Goal: Task Accomplishment & Management: Use online tool/utility

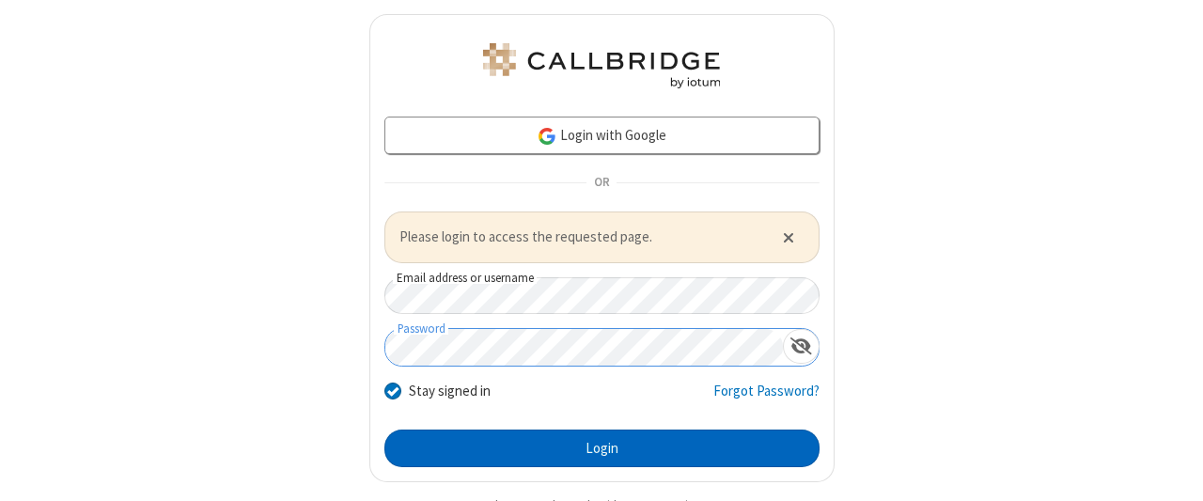
click at [594, 446] on button "Login" at bounding box center [601, 449] width 435 height 38
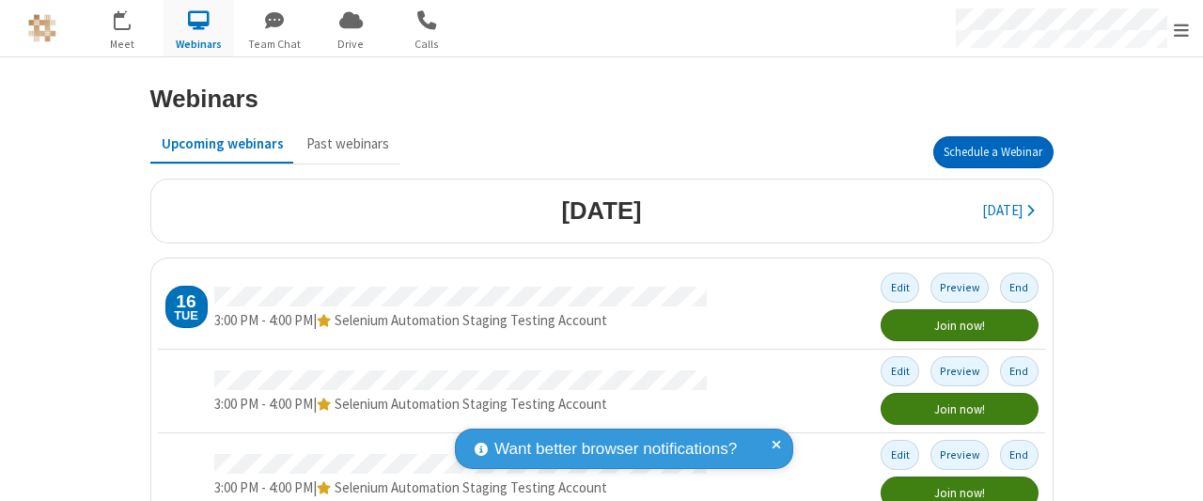
click at [986, 151] on button "Schedule a Webinar" at bounding box center [993, 152] width 120 height 32
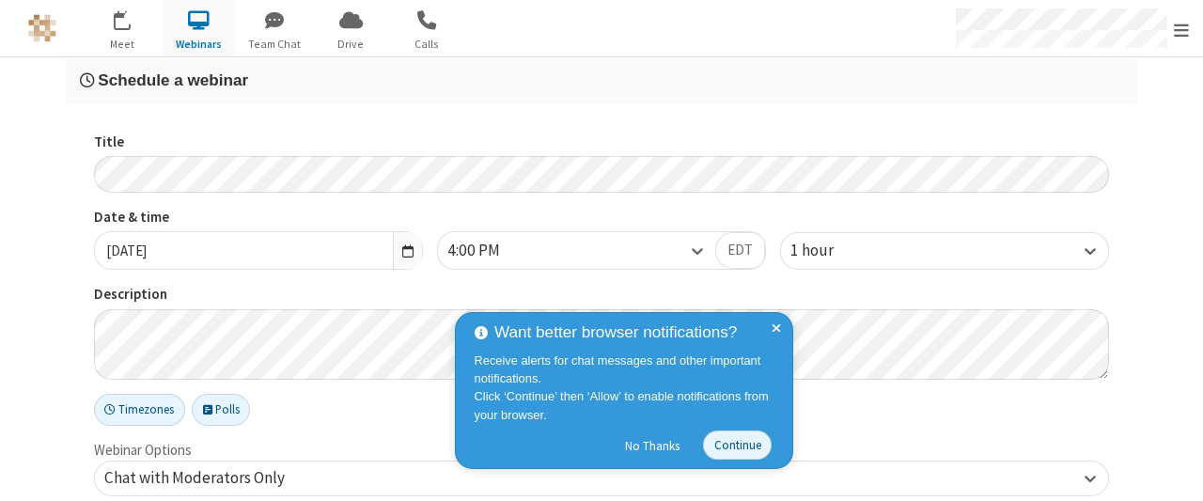
checkbox input "false"
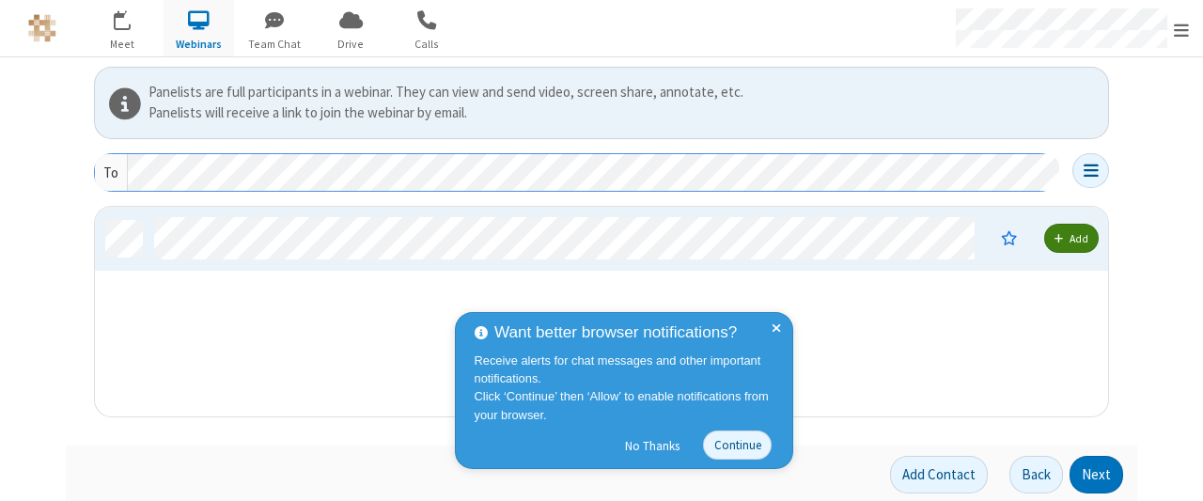
scroll to position [195, 1000]
click at [1090, 472] on button "Next" at bounding box center [1097, 475] width 54 height 38
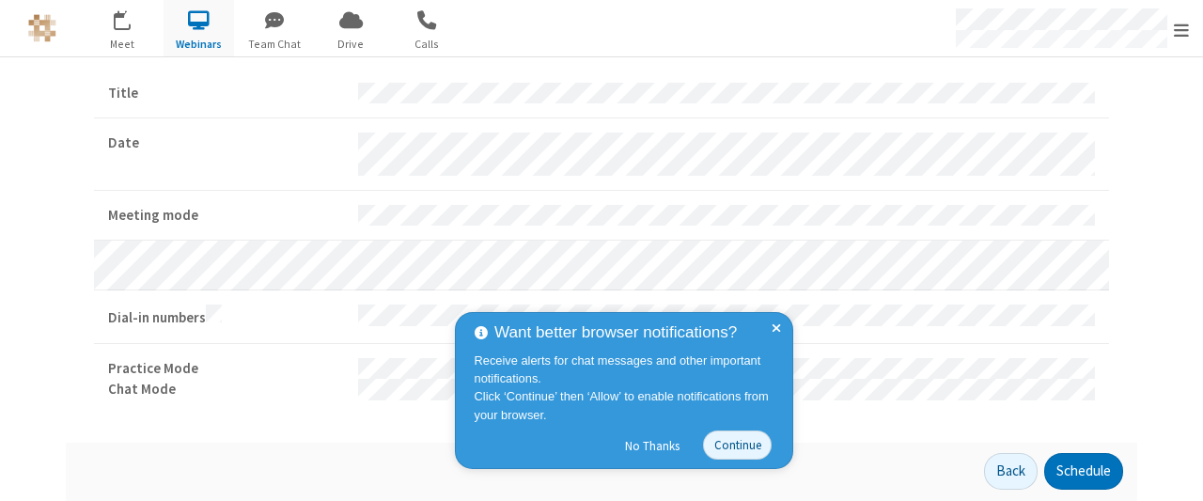
scroll to position [57, 0]
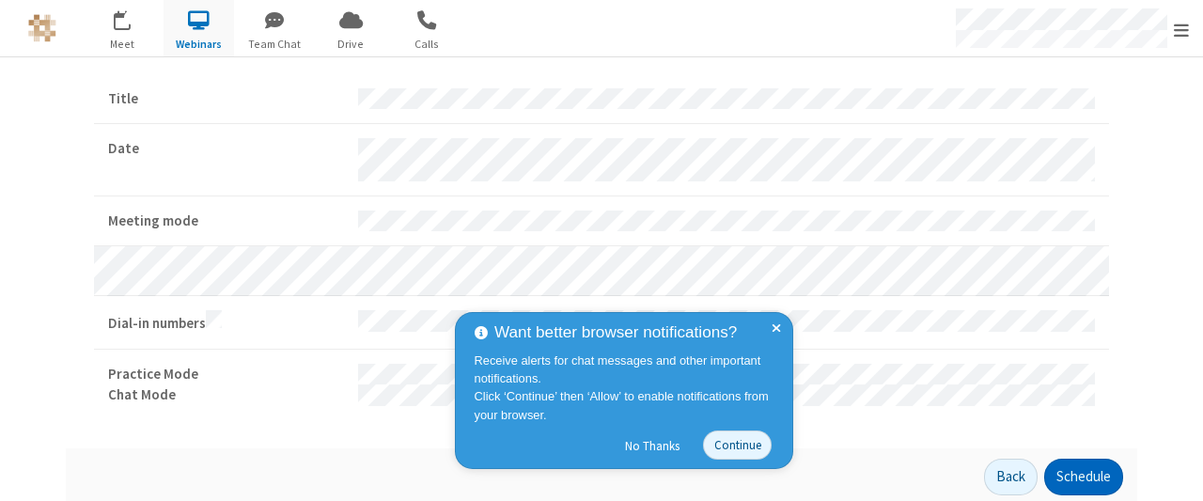
click at [1076, 472] on button "Schedule" at bounding box center [1083, 478] width 79 height 38
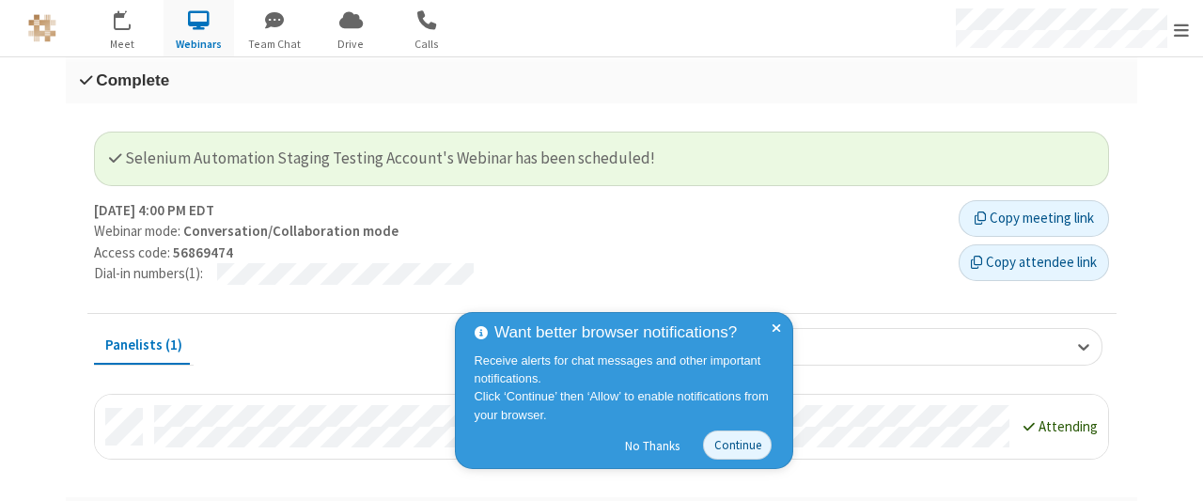
scroll to position [39, 0]
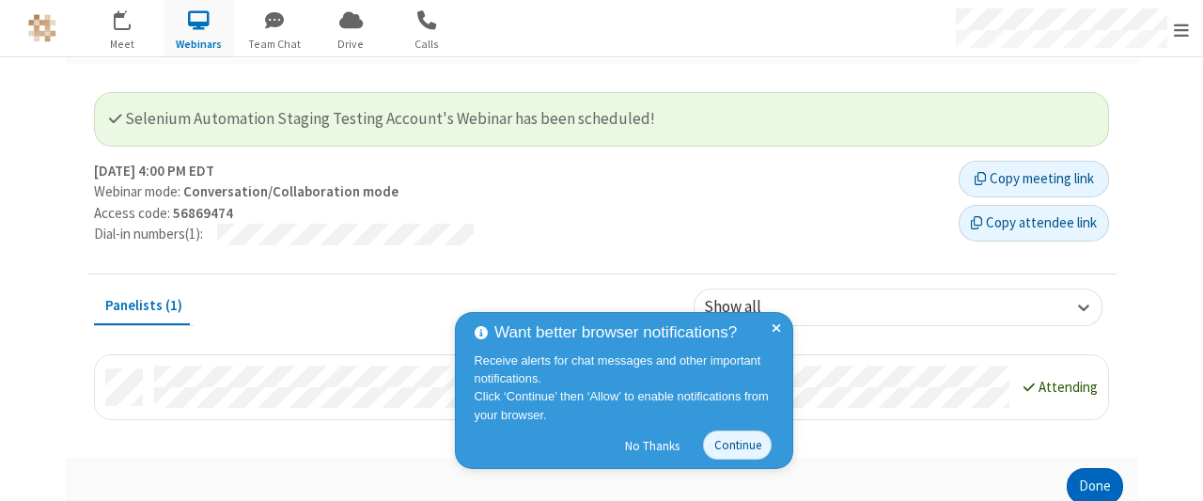
click at [1088, 483] on button "Done" at bounding box center [1095, 487] width 56 height 38
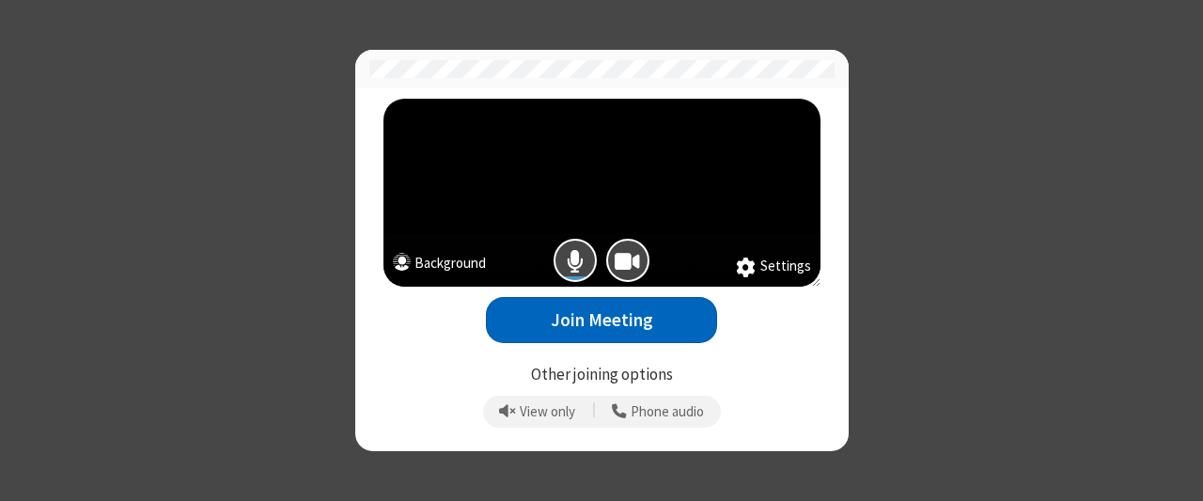
click at [602, 320] on button "Join Meeting" at bounding box center [601, 320] width 231 height 46
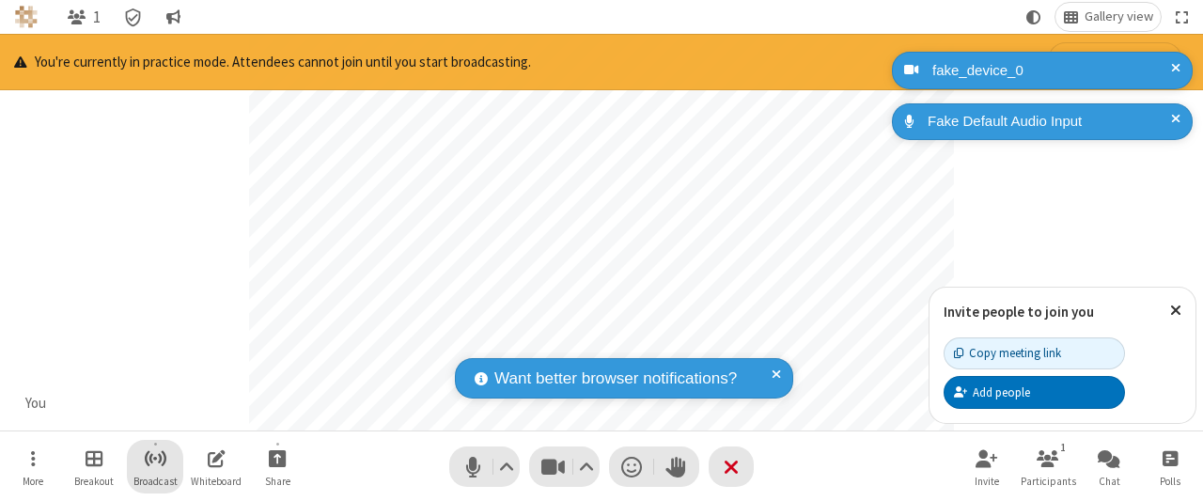
click at [154, 458] on span "Start broadcast" at bounding box center [155, 457] width 23 height 23
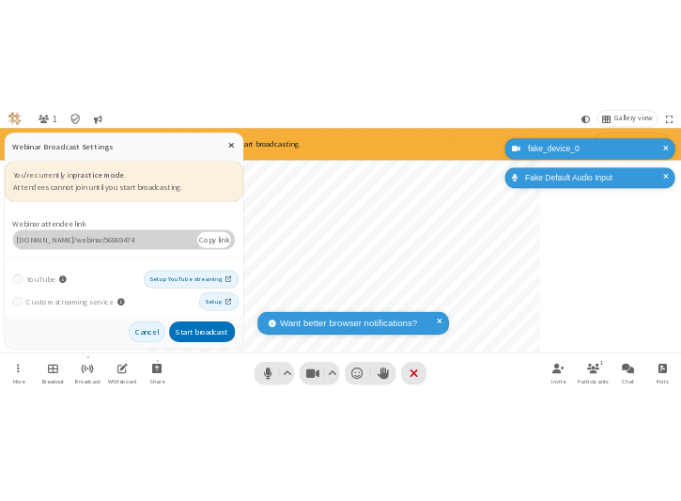
scroll to position [66, 0]
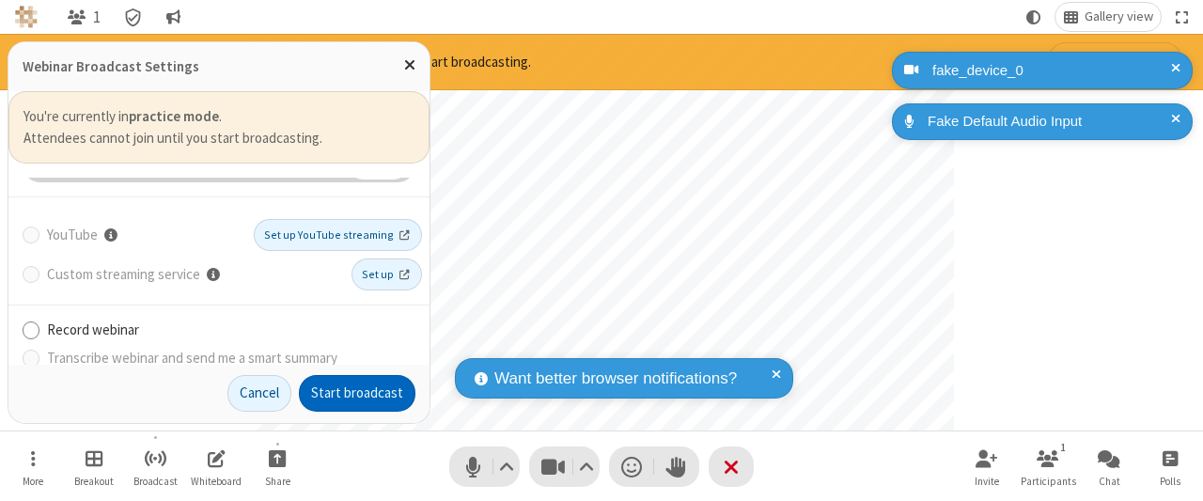
click at [358, 394] on button "Start broadcast" at bounding box center [357, 394] width 117 height 38
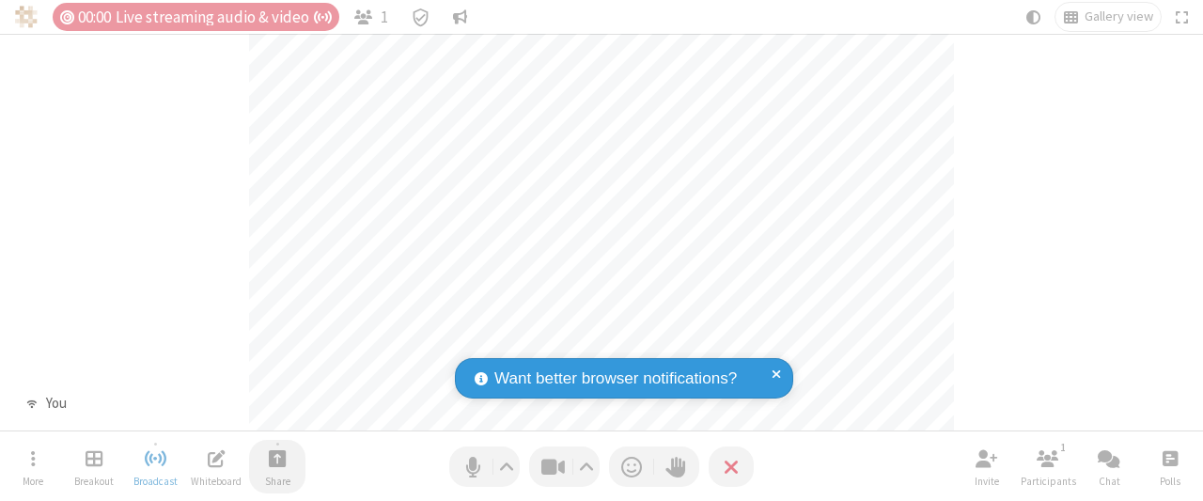
click at [277, 458] on span "Start sharing" at bounding box center [278, 457] width 18 height 23
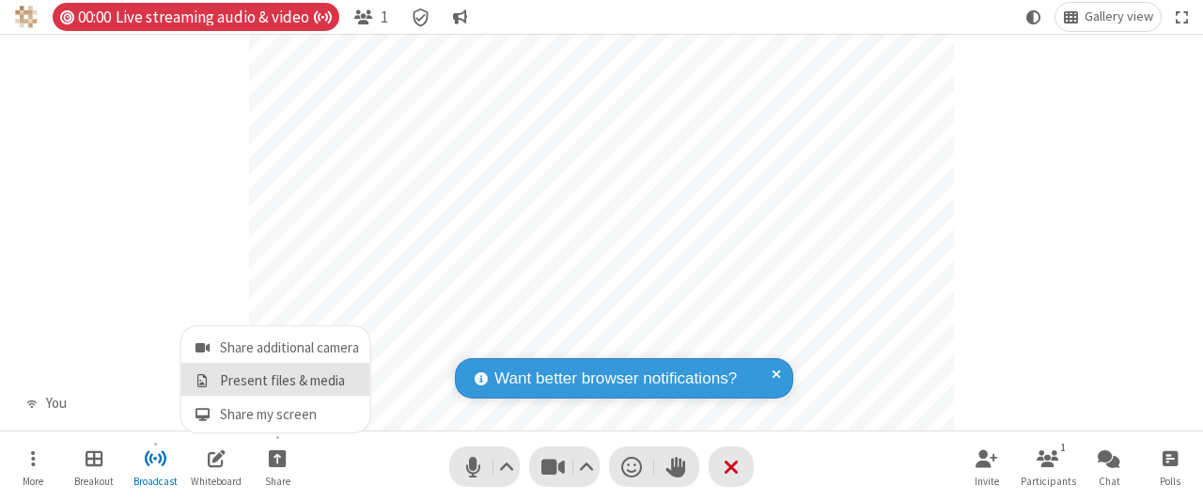
click at [201, 381] on span "Present files & media" at bounding box center [203, 381] width 22 height 16
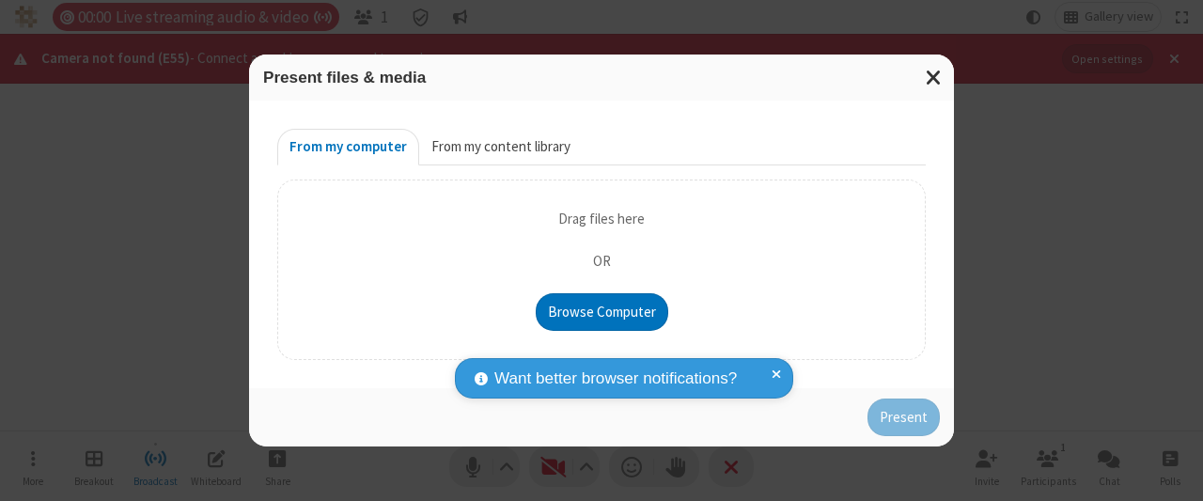
click at [498, 148] on button "From my content library" at bounding box center [501, 148] width 164 height 38
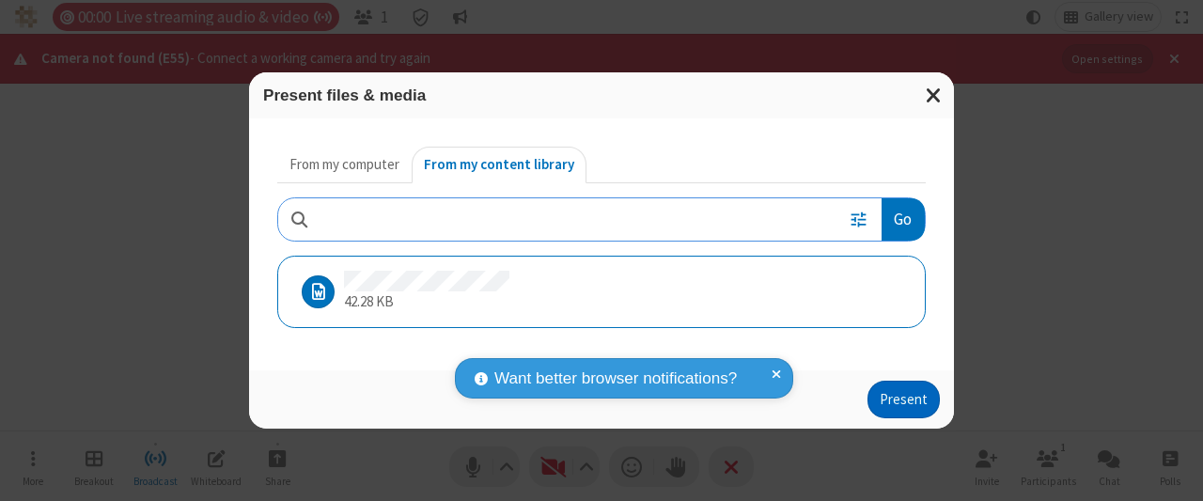
click at [905, 399] on button "Present" at bounding box center [904, 400] width 72 height 38
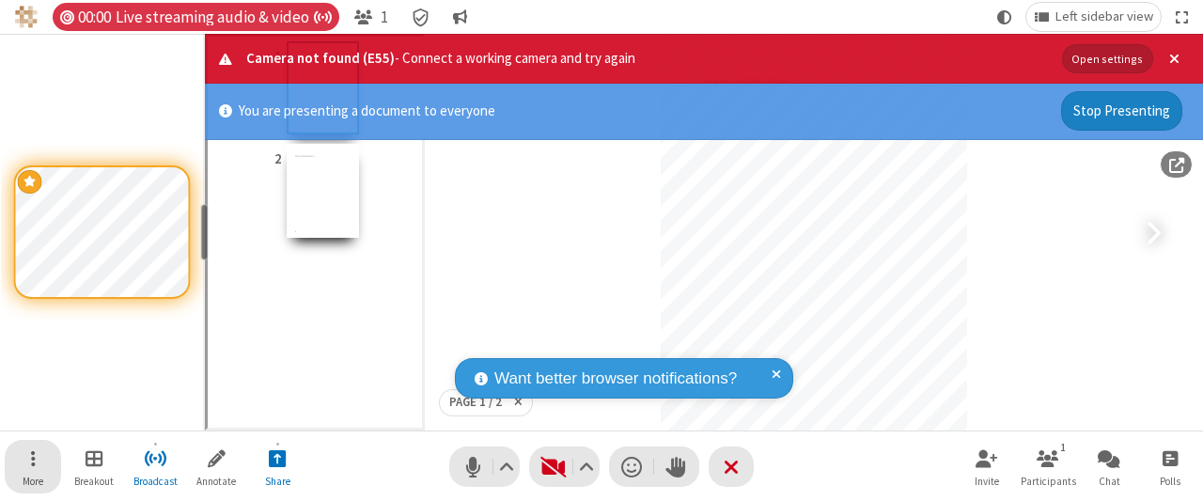
click at [33, 466] on span "Open menu" at bounding box center [33, 457] width 5 height 23
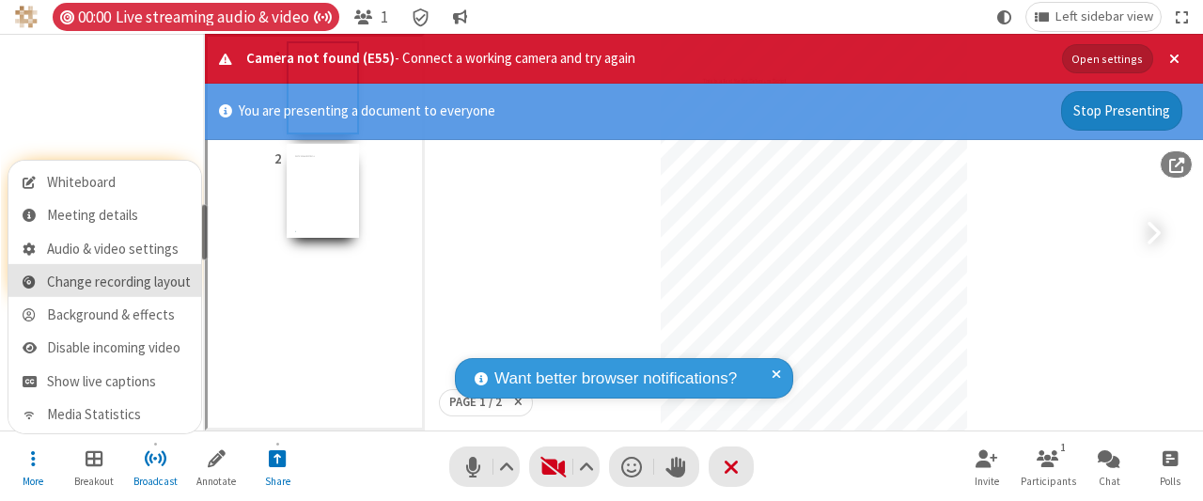
click at [117, 281] on span "Change recording layout" at bounding box center [119, 282] width 144 height 16
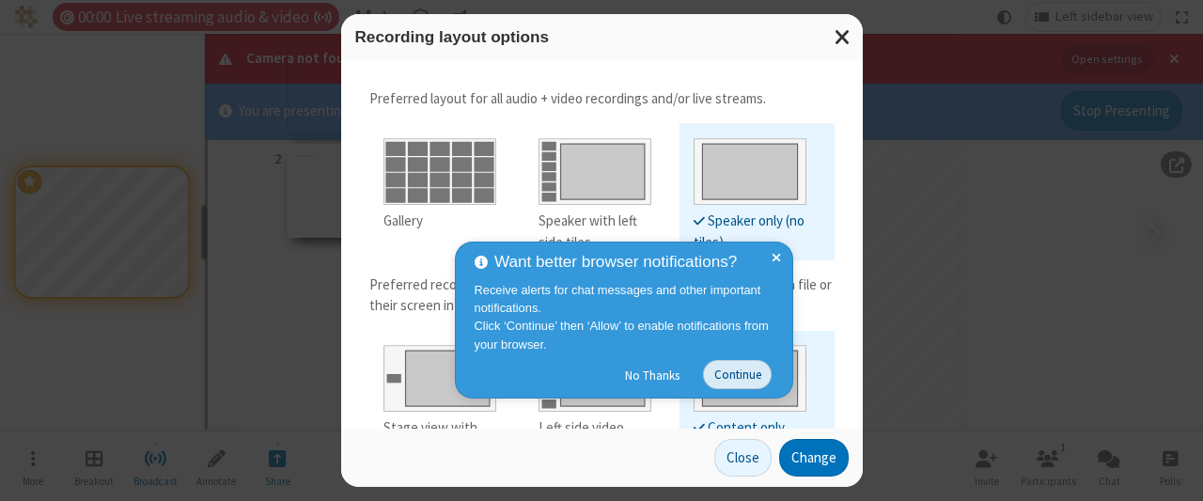
click at [727, 369] on button "Continue" at bounding box center [737, 374] width 69 height 29
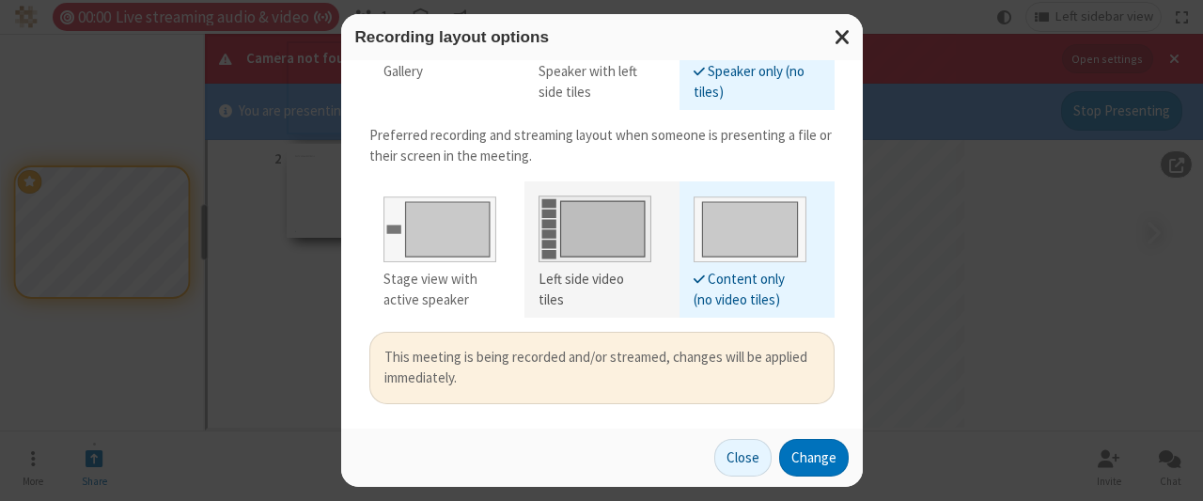
scroll to position [147, 0]
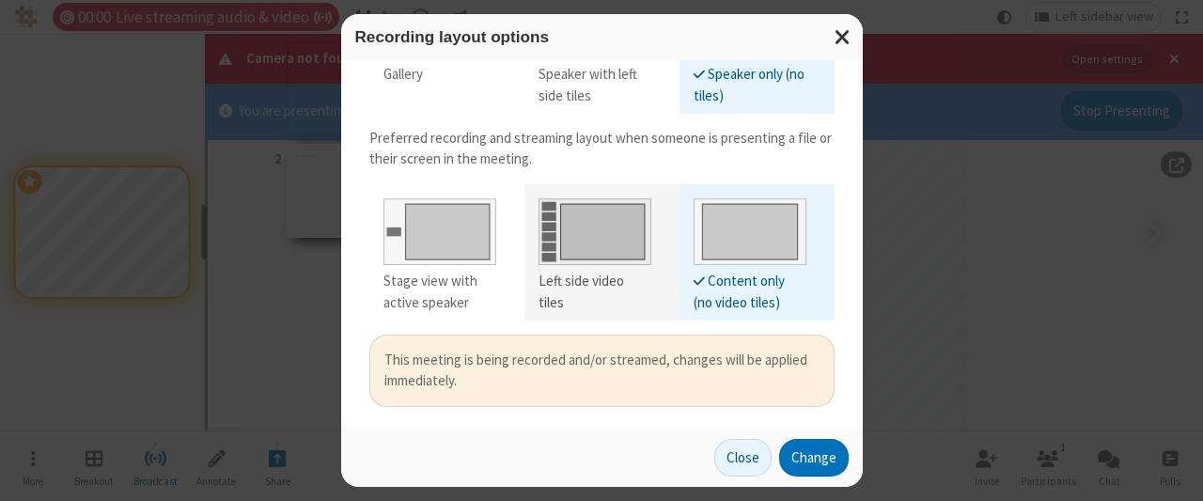
click at [589, 287] on div "Left side video tiles" at bounding box center [595, 292] width 113 height 42
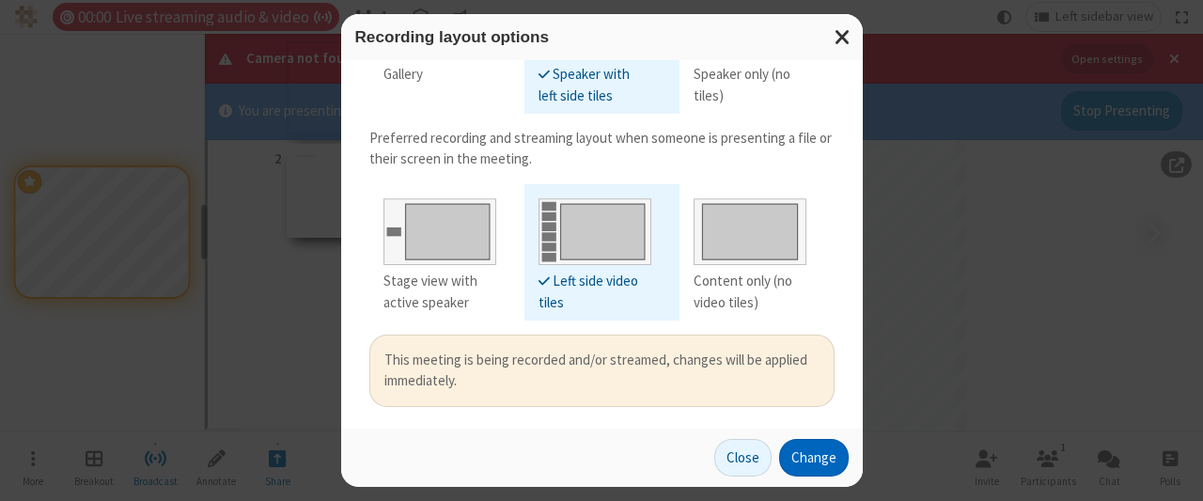
click at [814, 458] on button "Change" at bounding box center [814, 458] width 70 height 38
click at [744, 458] on button "Close" at bounding box center [720, 458] width 57 height 38
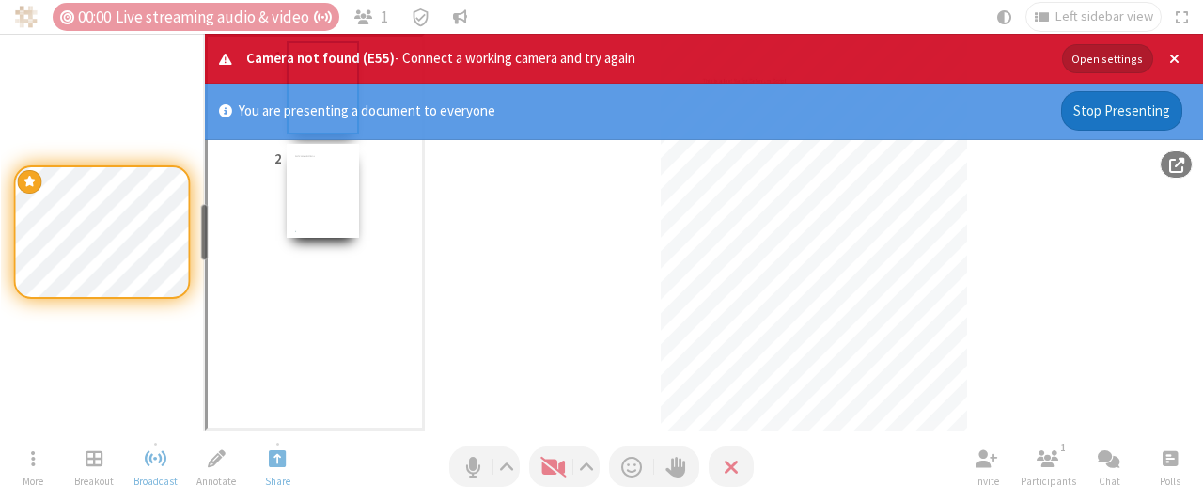
click at [1123, 111] on button "Stop Presenting" at bounding box center [1121, 110] width 121 height 39
